Goal: Transaction & Acquisition: Obtain resource

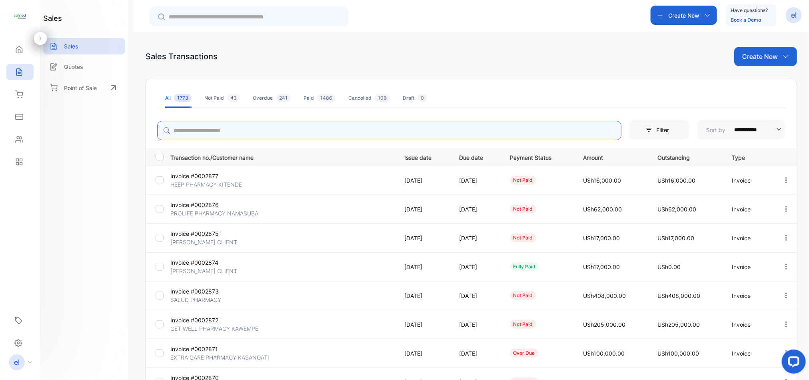
click at [224, 132] on input "search" at bounding box center [389, 130] width 464 height 19
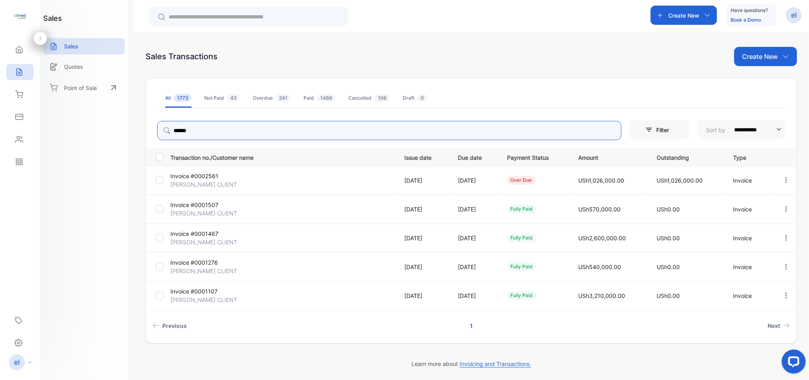
click at [786, 178] on icon "button" at bounding box center [787, 180] width 2 height 6
type input "******"
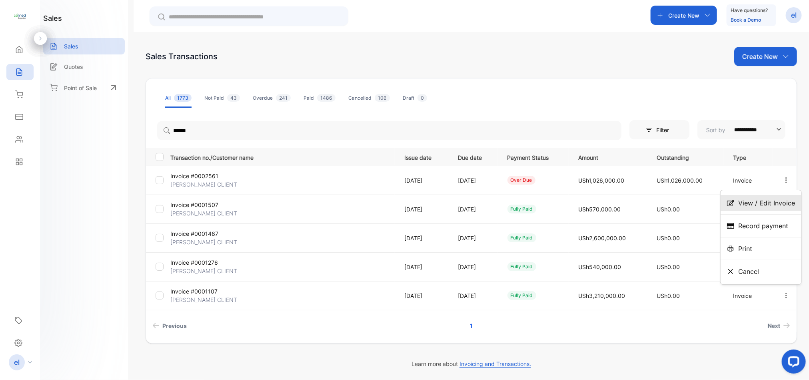
click at [774, 196] on div "View / Edit Invoice" at bounding box center [761, 203] width 81 height 16
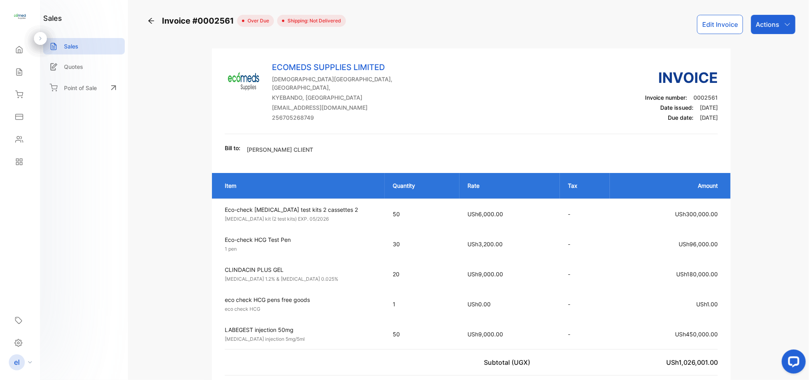
click at [767, 25] on p "Actions" at bounding box center [768, 25] width 24 height 10
click at [756, 229] on div "Download PDF" at bounding box center [755, 227] width 79 height 16
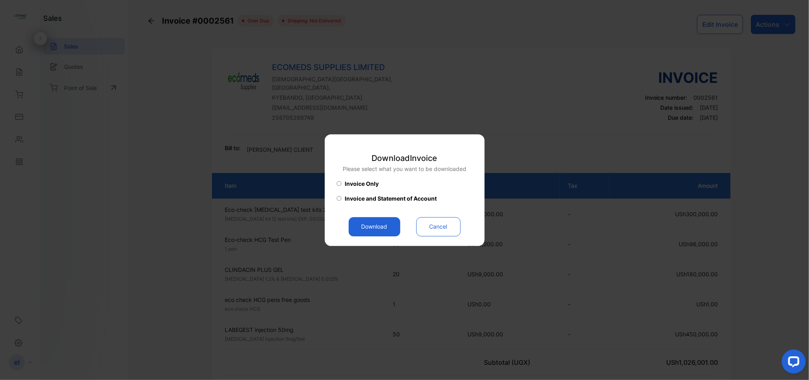
click at [338, 195] on div "Invoice and Statement of Account" at bounding box center [405, 200] width 136 height 13
click at [386, 225] on button "Download" at bounding box center [375, 226] width 52 height 19
